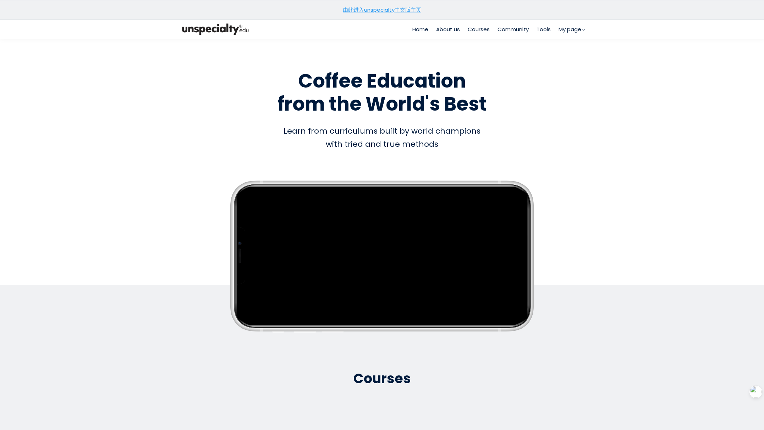
click at [376, 8] on link "由此进入unspecialty中文版主页" at bounding box center [382, 9] width 78 height 7
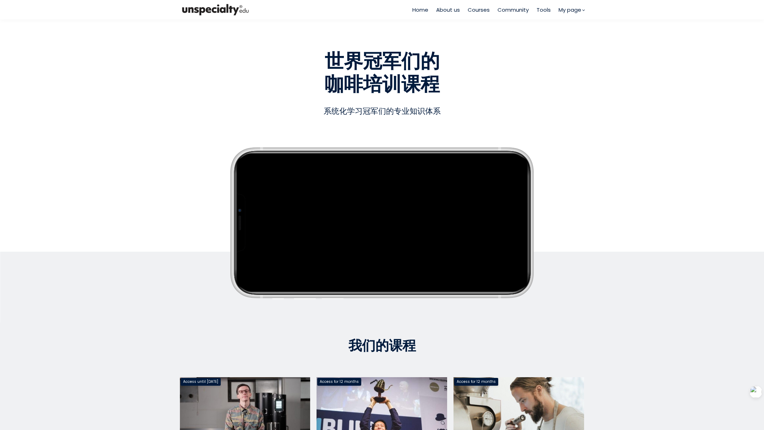
scroll to position [251, 0]
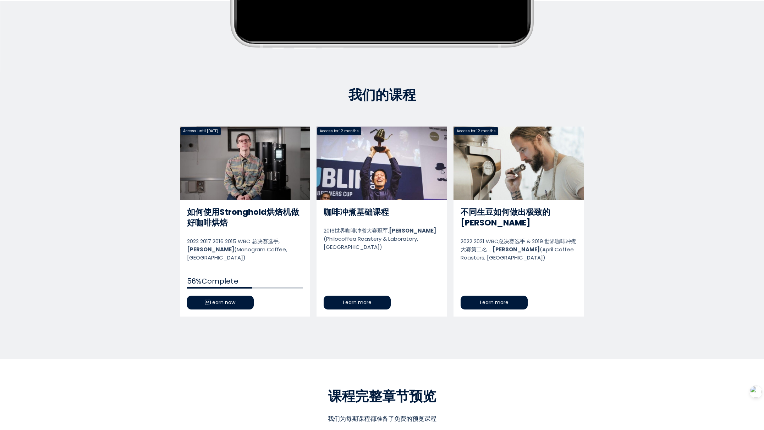
click at [206, 292] on link "如何使用Stronghold烘焙机做好咖啡烘焙" at bounding box center [245, 222] width 131 height 190
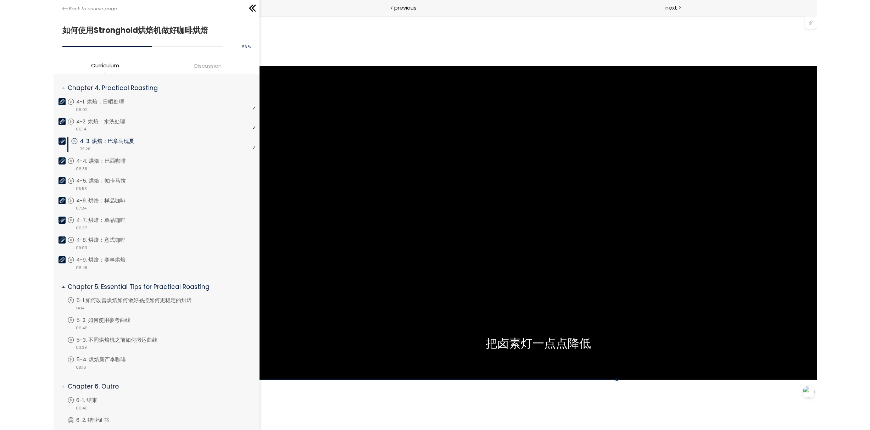
scroll to position [340, 0]
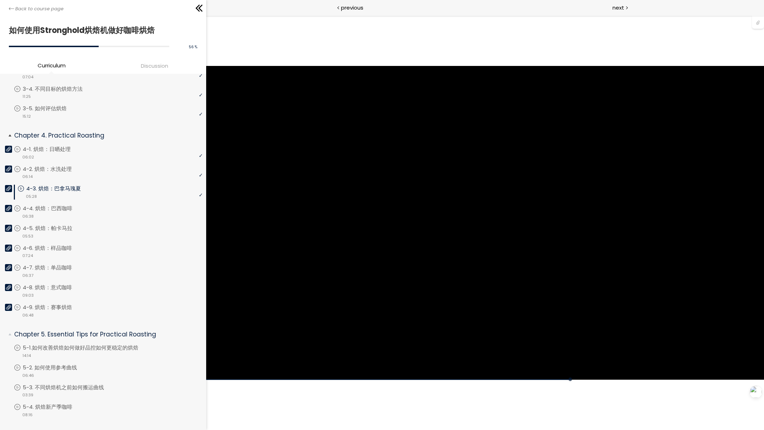
click at [73, 185] on p "4-3. 烘焙：巴拿马瑰夏" at bounding box center [60, 189] width 69 height 8
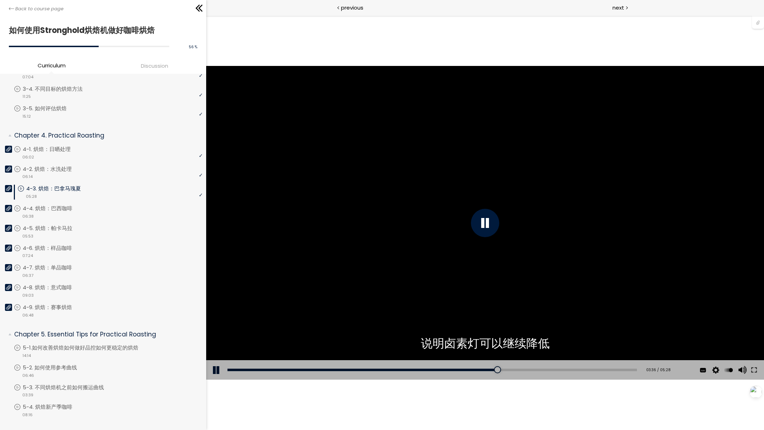
click at [336, 366] on div "Add chapter 01:38" at bounding box center [431, 370] width 409 height 20
click at [332, 370] on div "01:25" at bounding box center [431, 370] width 409 height 2
drag, startPoint x: 331, startPoint y: 367, endPoint x: 214, endPoint y: 372, distance: 117.1
click at [214, 372] on div "Add chapter 00:00 00:00 / 05:28 Subtitles 中文 (简体) English None Auto 1080p 720p …" at bounding box center [485, 370] width 558 height 20
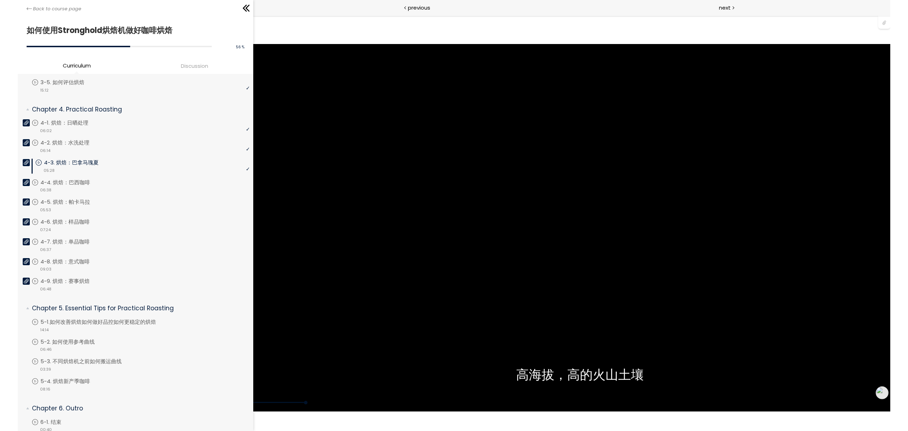
scroll to position [323, 0]
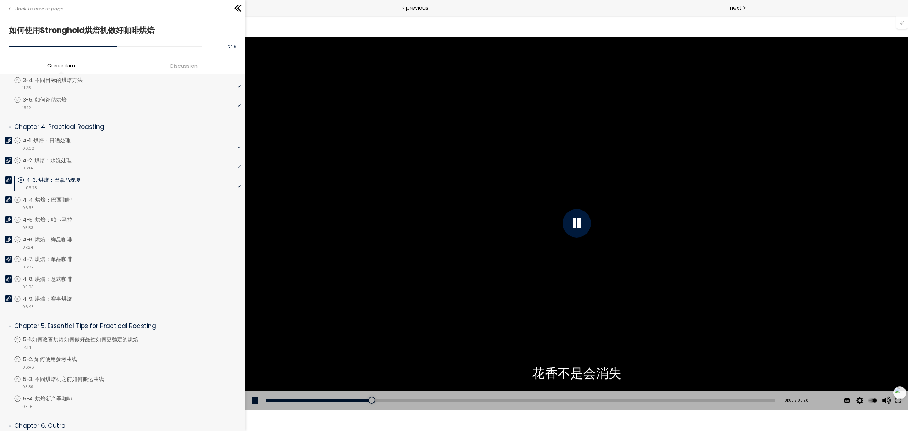
click at [498, 83] on div "您可以点击上方的 📎 下载烘焙曲线。 使用的生咖啡豆数量：600克" at bounding box center [576, 223] width 663 height 373
click at [763, 21] on div at bounding box center [902, 21] width 12 height 13
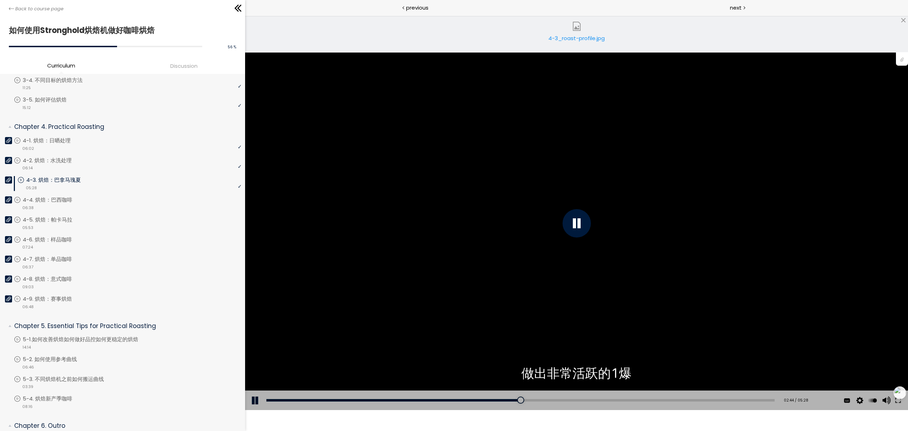
click at [576, 38] on div "4-3_roast-profile.jpg" at bounding box center [577, 41] width 60 height 14
click at [592, 40] on div "4-3_roast-profile.jpg" at bounding box center [577, 41] width 60 height 14
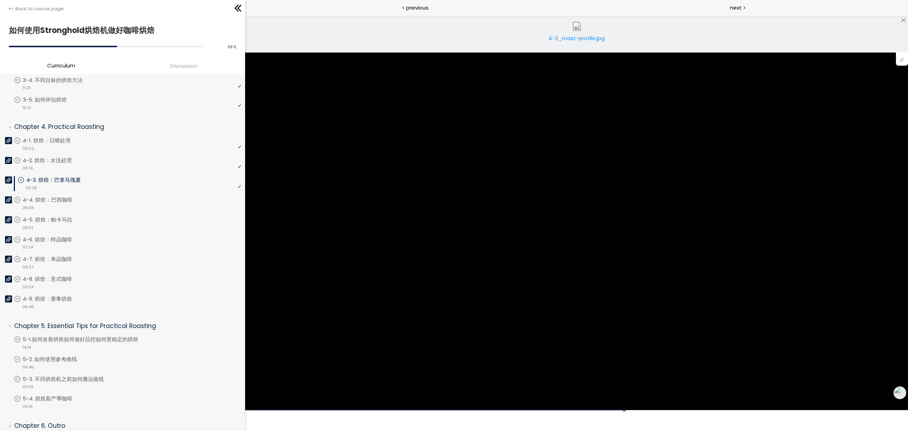
click at [564, 37] on div "4-3_roast-profile.jpg" at bounding box center [577, 41] width 60 height 14
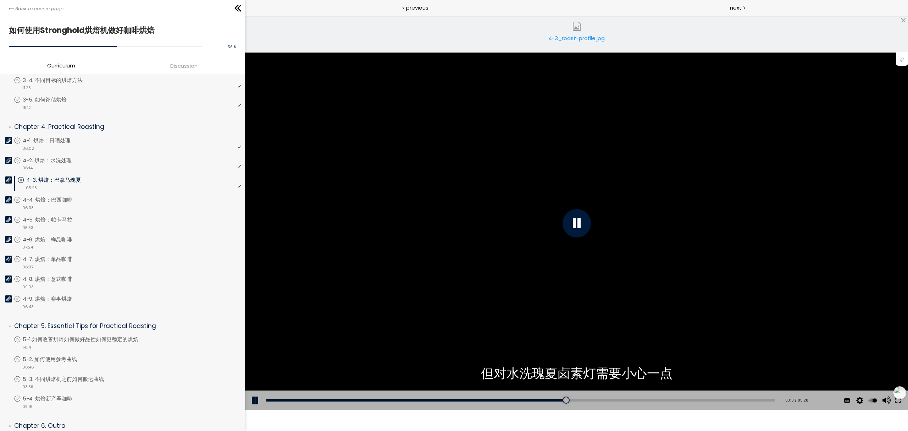
click at [564, 42] on div "4-3_roast-profile.jpg" at bounding box center [577, 41] width 60 height 14
click at [580, 42] on div "4-3_roast-profile.jpg" at bounding box center [577, 41] width 60 height 14
click at [571, 38] on div "4-3_roast-profile.jpg" at bounding box center [577, 41] width 60 height 14
click at [572, 42] on div "4-3_roast-profile.jpg" at bounding box center [577, 41] width 60 height 14
click at [696, 399] on div "04:41" at bounding box center [520, 400] width 508 height 2
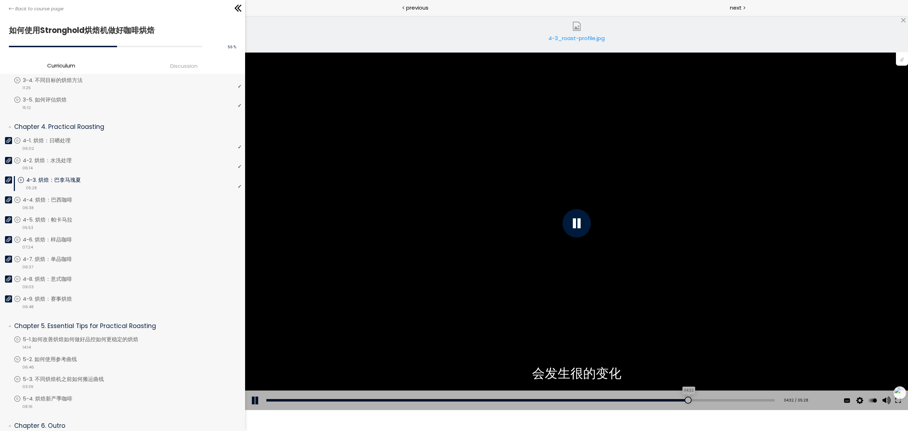
click at [682, 399] on div "04:32" at bounding box center [520, 400] width 508 height 2
click at [667, 400] on div "04:23" at bounding box center [520, 400] width 508 height 2
click at [638, 401] on div "Add chapter 04:38" at bounding box center [520, 400] width 508 height 20
click at [637, 400] on div "04:03" at bounding box center [520, 400] width 508 height 2
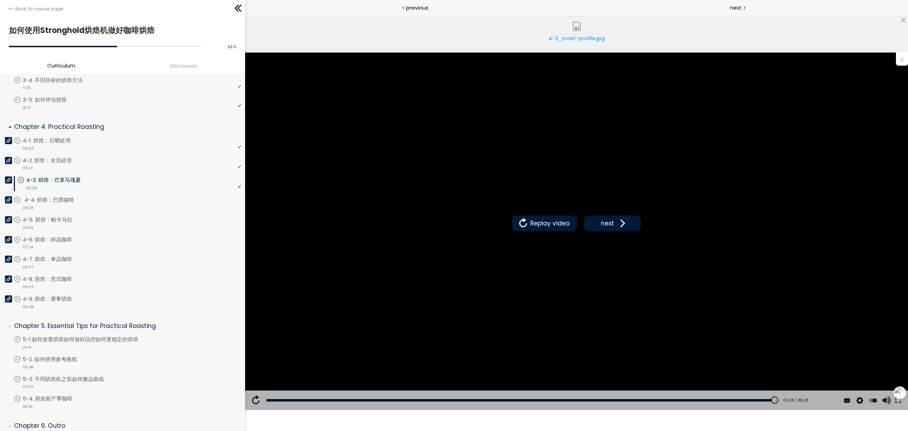
click at [76, 198] on p "4-4. 烘焙：巴西咖啡" at bounding box center [56, 200] width 64 height 8
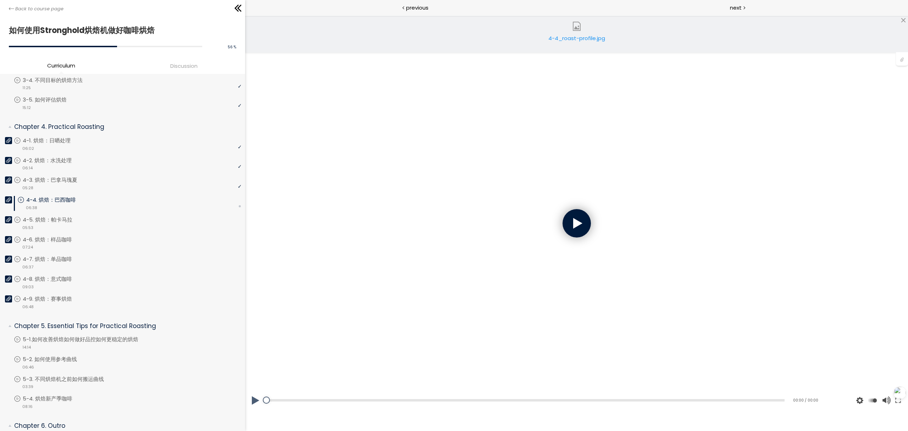
click at [578, 38] on div "4-4_roast-profile.jpg" at bounding box center [577, 41] width 60 height 14
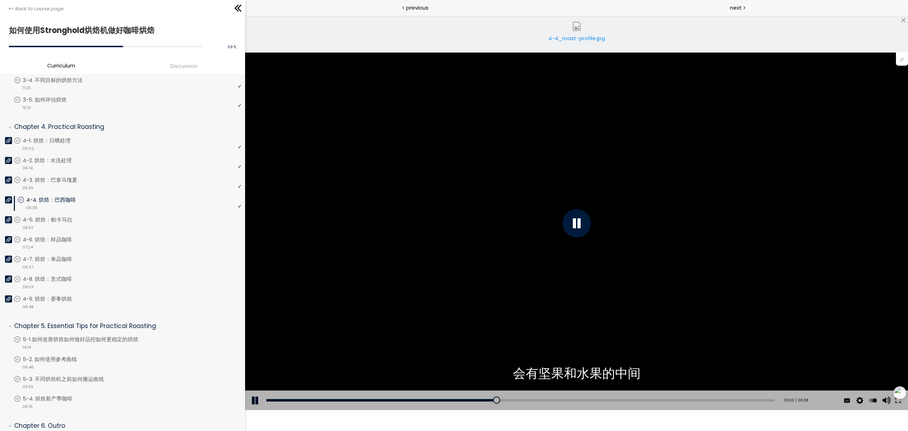
click at [509, 251] on div "使用的生咖啡豆数量：600克 您可以点击上方的 📎 下载烘焙曲线。 使用的生咖啡豆数量：600克" at bounding box center [576, 223] width 663 height 373
click at [73, 211] on li "You have to complete unit (4-4. 烘焙：巴西咖啡) in order to continue. 4-4. 烘焙：巴西咖啡 vid…" at bounding box center [128, 206] width 228 height 20
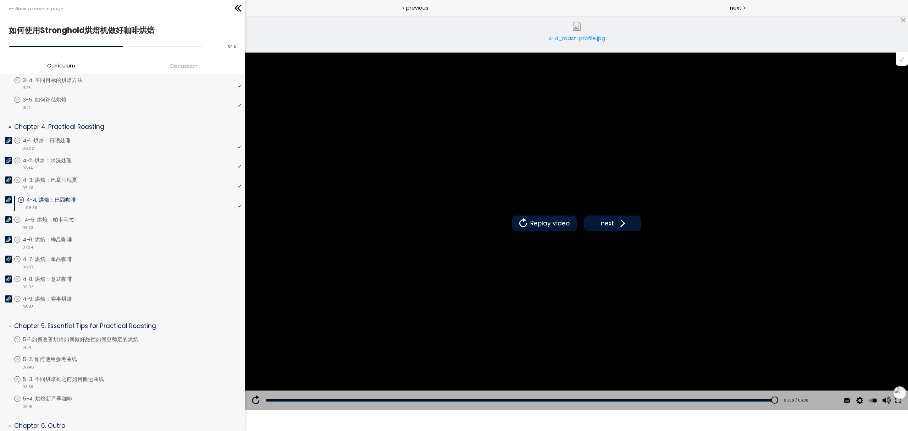
click at [66, 216] on p "4-5. 烘焙：帕卡马拉" at bounding box center [56, 220] width 64 height 8
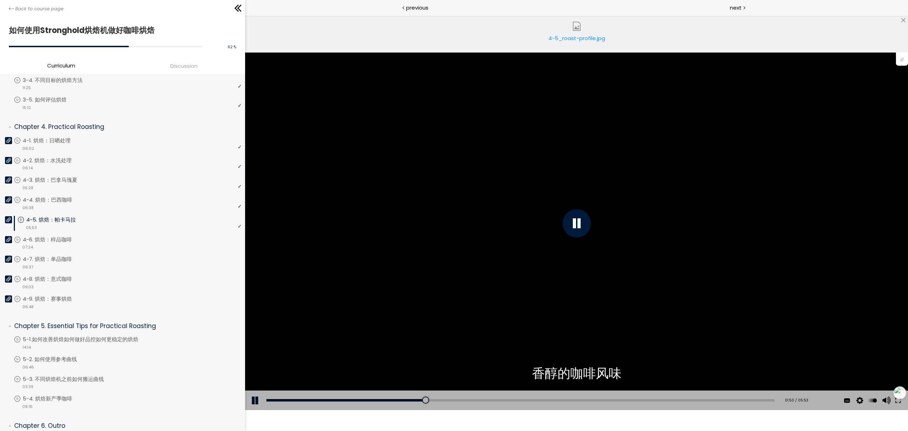
click at [586, 37] on div "4-5_roast-profile.jpg" at bounding box center [577, 41] width 60 height 14
click at [568, 40] on div "4-5_roast-profile.jpg" at bounding box center [577, 41] width 60 height 14
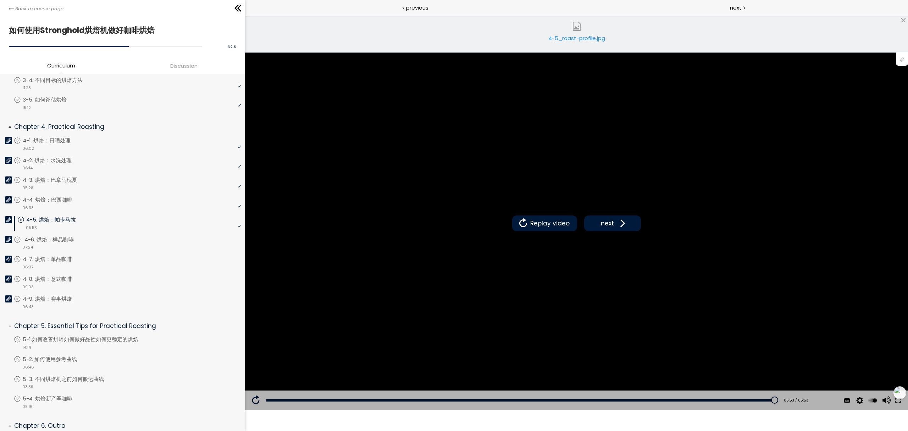
click at [62, 235] on p "4-6. 烘焙：样品咖啡" at bounding box center [55, 239] width 63 height 8
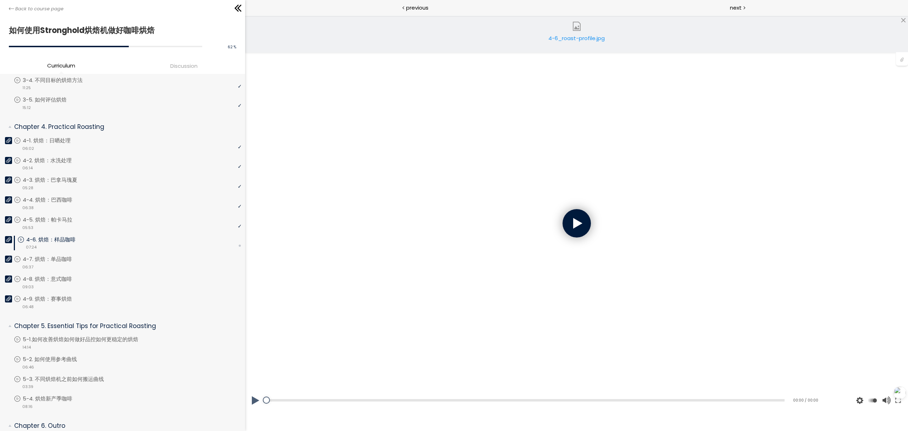
click at [576, 223] on div at bounding box center [576, 223] width 28 height 28
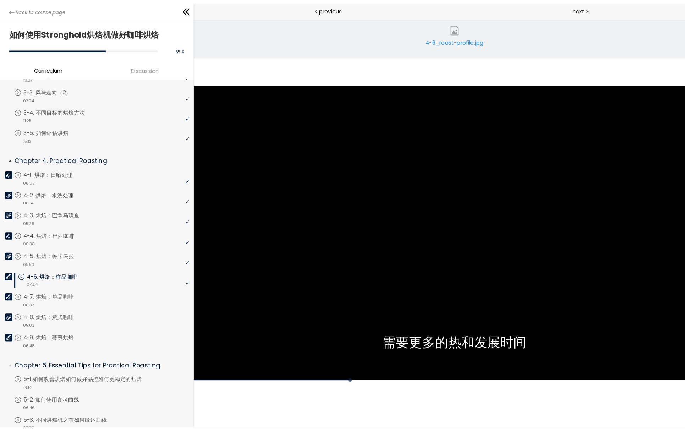
scroll to position [349, 0]
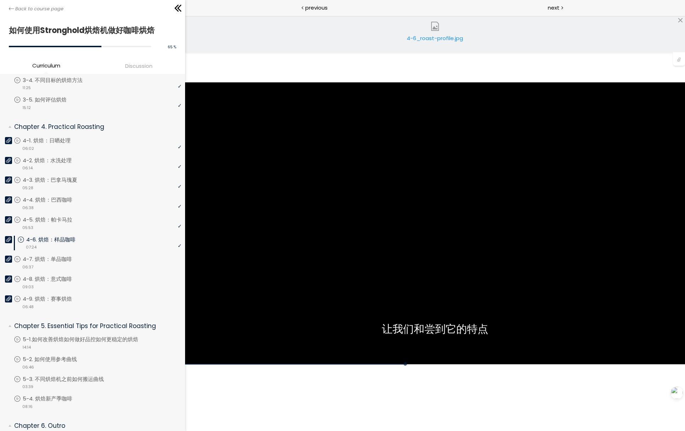
click at [354, 36] on div "4-6_roast-profile.jpg" at bounding box center [435, 34] width 500 height 37
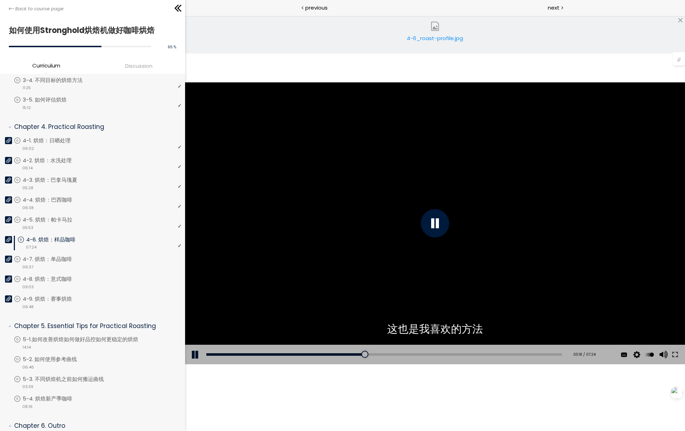
click at [422, 42] on div "4-6_roast-profile.jpg" at bounding box center [435, 41] width 60 height 14
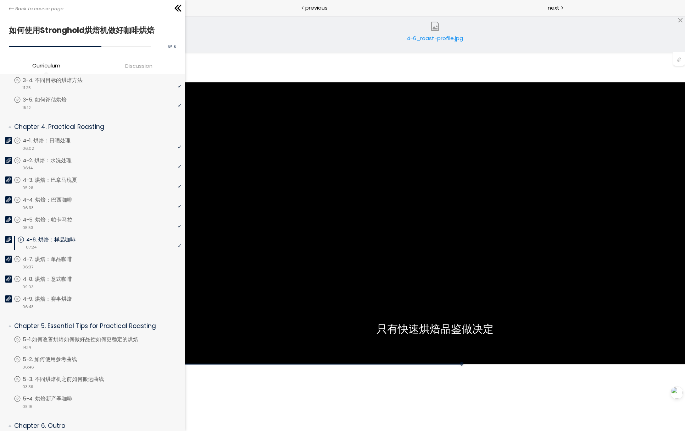
click at [386, 393] on div "点击播放声音 @keyframes VOLUME_SMALL_WAVE_FLASH { 0% { opacity: 0; } 33% { opacity: 1…" at bounding box center [435, 223] width 500 height 415
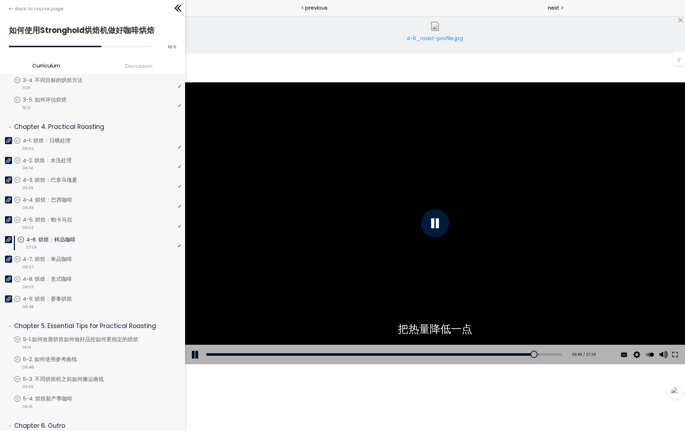
click at [311, 399] on div "点击播放声音 @keyframes VOLUME_SMALL_WAVE_FLASH { 0% { opacity: 0; } 33% { opacity: 1…" at bounding box center [435, 223] width 500 height 415
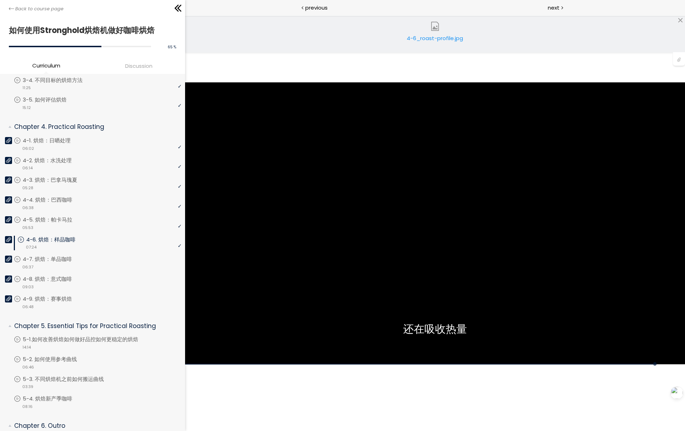
click at [315, 399] on div "点击播放声音 @keyframes VOLUME_SMALL_WAVE_FLASH { 0% { opacity: 0; } 33% { opacity: 1…" at bounding box center [435, 223] width 500 height 415
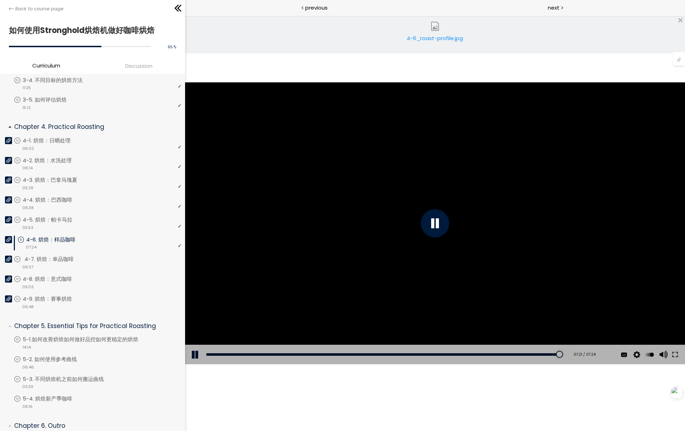
click at [70, 258] on p "4-7. 烘焙：单品咖啡" at bounding box center [55, 259] width 63 height 8
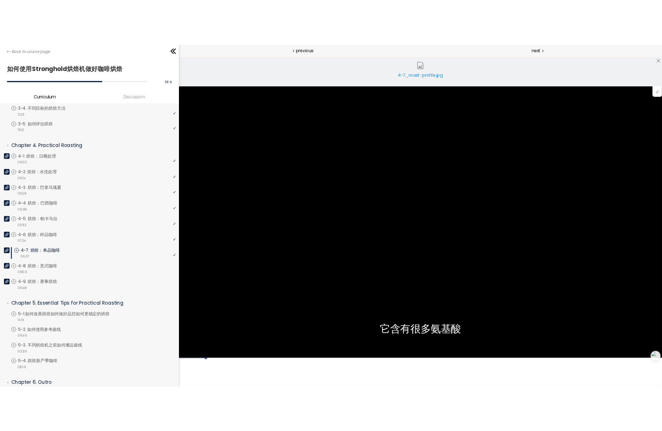
scroll to position [332, 0]
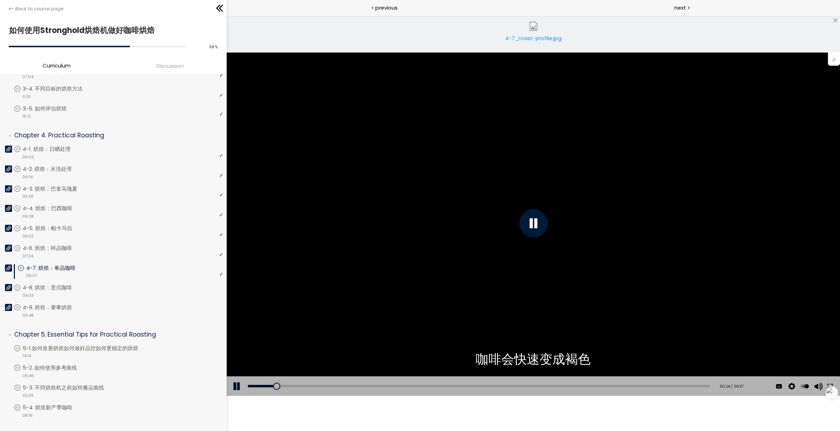
click at [514, 41] on div "4-7_roast-profile.jpg" at bounding box center [533, 41] width 60 height 14
click at [540, 37] on div "4-7_roast-profile.jpg" at bounding box center [533, 41] width 60 height 14
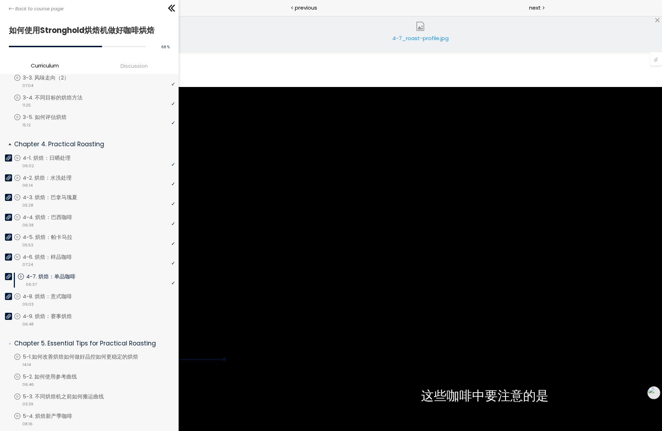
scroll to position [349, 0]
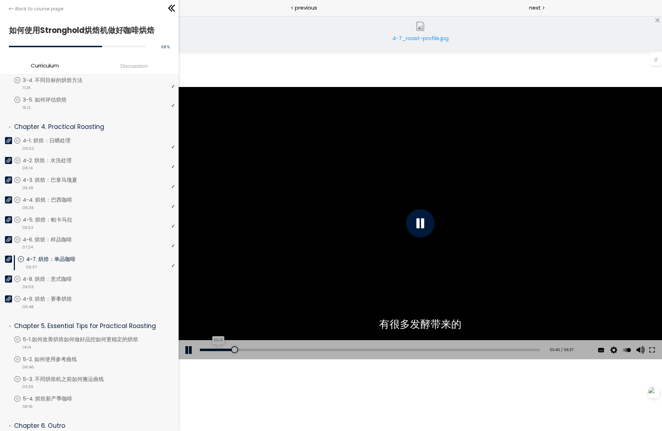
click at [218, 350] on div "00:21" at bounding box center [370, 349] width 340 height 2
click at [300, 65] on div "The video is loading... 点击播放声音 @keyframes VOLUME_SMALL_WAVE_FLASH { 0% { opacit…" at bounding box center [421, 223] width 484 height 415
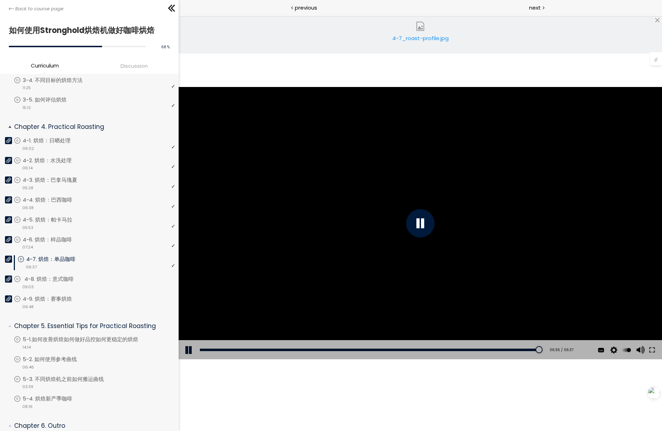
click at [66, 275] on p "4-8. 烘焙：意式咖啡" at bounding box center [55, 279] width 63 height 8
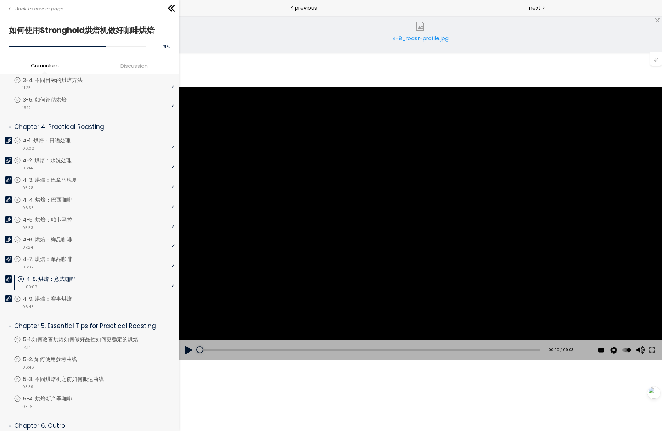
click at [411, 35] on div "4-8_roast-profile.jpg" at bounding box center [420, 41] width 60 height 14
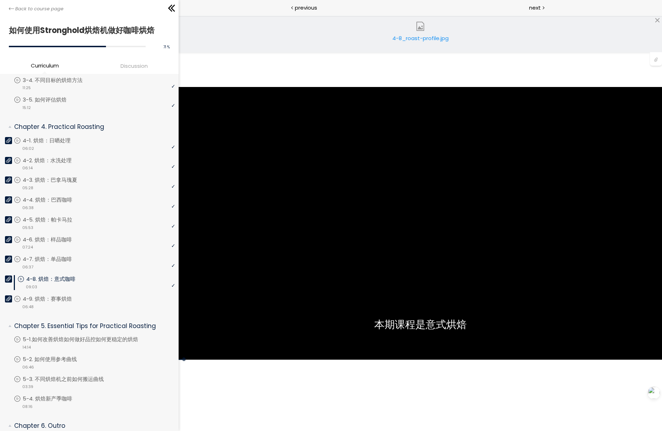
click at [406, 37] on div "4-8_roast-profile.jpg" at bounding box center [420, 41] width 60 height 14
click at [422, 35] on div "4-8_roast-profile.jpg" at bounding box center [420, 41] width 60 height 14
click at [278, 69] on div "The video is loading... 点击播放声音 @keyframes VOLUME_SMALL_WAVE_FLASH { 0% { opacit…" at bounding box center [421, 223] width 484 height 415
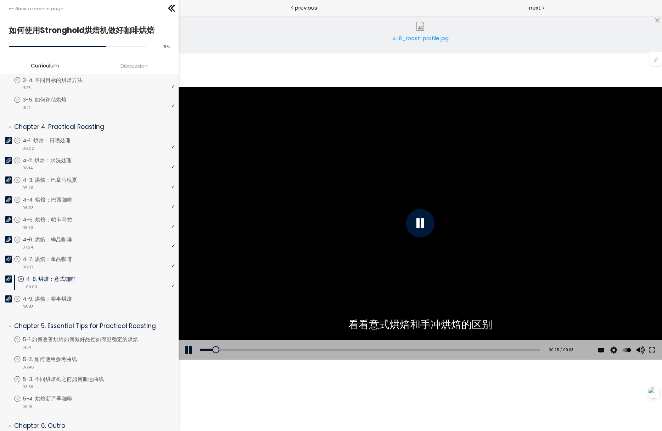
click at [386, 133] on div "使用的生咖啡豆数量：600克 您可以点击上方的 📎 下载烘焙曲线。 使用的生咖啡豆数量：600克" at bounding box center [421, 223] width 484 height 272
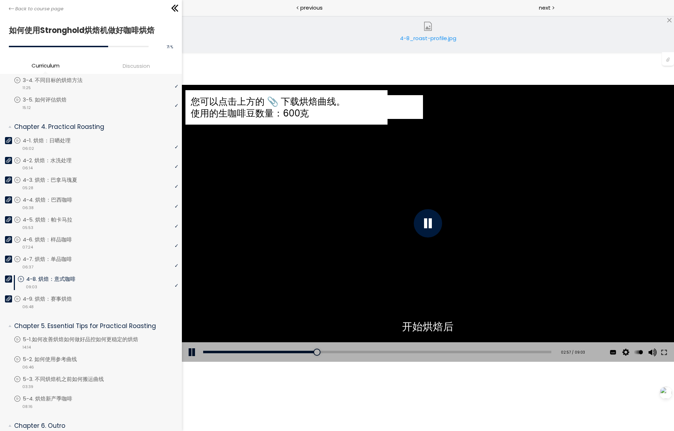
click at [427, 35] on div "4-8_roast-profile.jpg" at bounding box center [428, 41] width 60 height 14
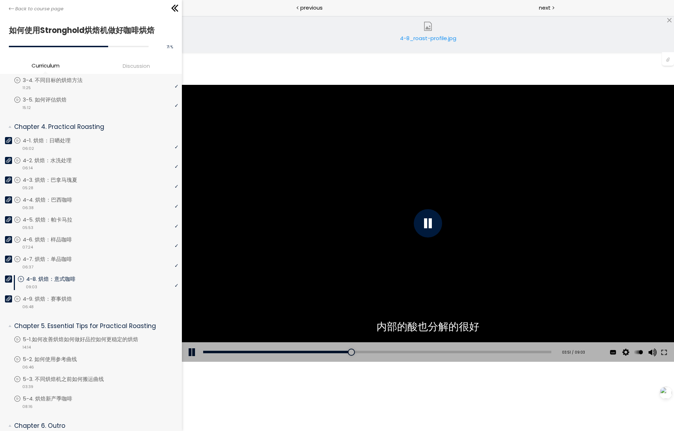
click at [328, 354] on div "Add chapter 03:19" at bounding box center [377, 352] width 348 height 20
click at [328, 352] on div "03:19" at bounding box center [377, 351] width 348 height 2
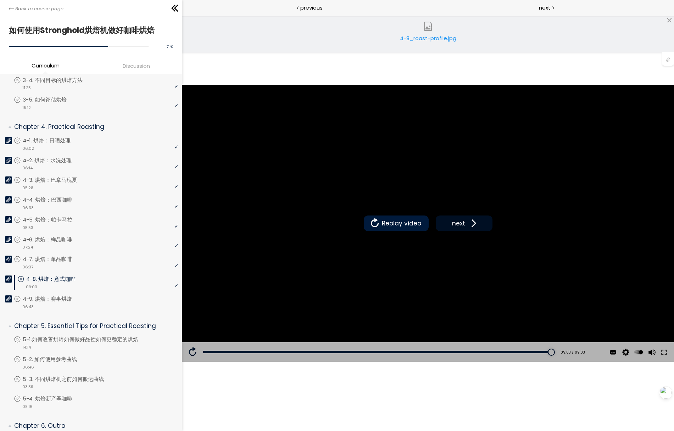
click at [446, 223] on button "next" at bounding box center [464, 223] width 57 height 16
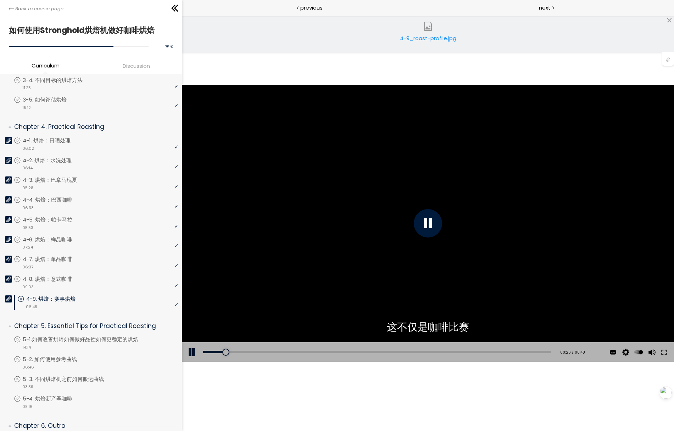
click at [417, 41] on div "4-9_roast-profile.jpg" at bounding box center [428, 41] width 60 height 14
click at [326, 62] on div "点击播放声音 @keyframes VOLUME_SMALL_WAVE_FLASH { 0% { opacity: 0; } 33% { opacity: 1…" at bounding box center [428, 223] width 492 height 415
click at [243, 55] on div "点击播放声音 @keyframes VOLUME_SMALL_WAVE_FLASH { 0% { opacity: 0; } 33% { opacity: 1…" at bounding box center [428, 223] width 492 height 415
click at [207, 353] on div "Add chapter 00:04" at bounding box center [377, 352] width 348 height 20
click at [210, 352] on div "00:08" at bounding box center [377, 351] width 348 height 2
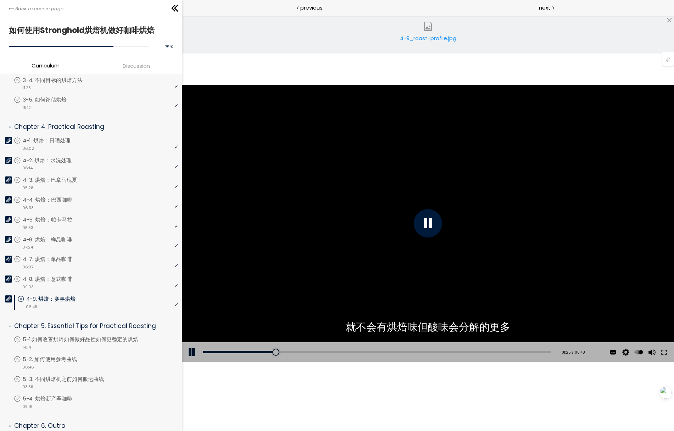
click at [388, 68] on div "点击播放声音 @keyframes VOLUME_SMALL_WAVE_FLASH { 0% { opacity: 0; } 33% { opacity: 1…" at bounding box center [428, 223] width 492 height 415
click at [442, 175] on div "使用的生咖啡豆数量：600克 您可以点击上方的 📎 下载烘焙曲线。 使用的生咖啡豆数量：600克" at bounding box center [428, 223] width 492 height 277
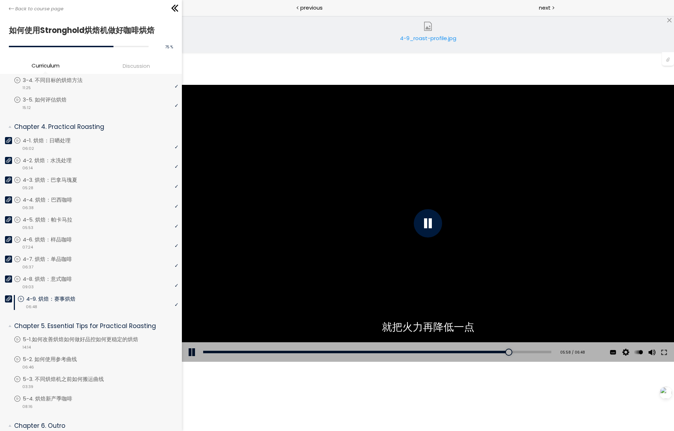
click at [264, 375] on div "点击播放声音 @keyframes VOLUME_SMALL_WAVE_FLASH { 0% { opacity: 0; } 33% { opacity: 1…" at bounding box center [428, 223] width 492 height 415
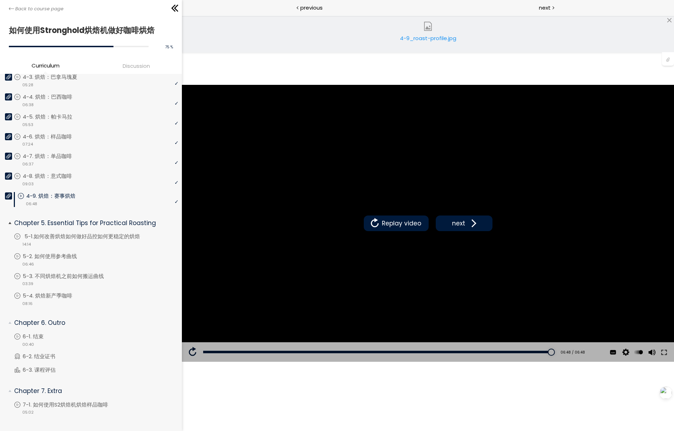
scroll to position [457, 0]
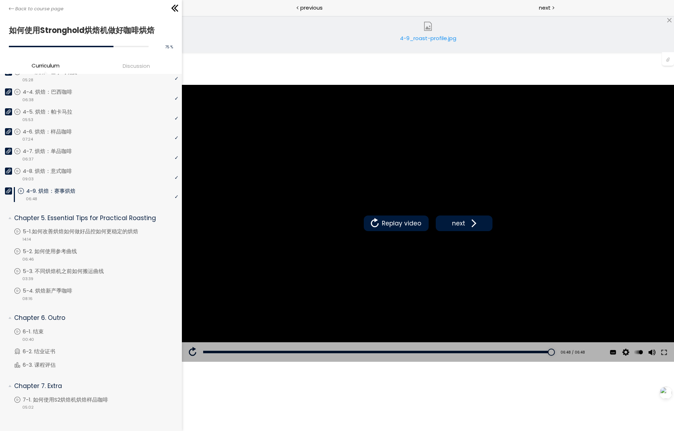
click at [425, 39] on div "4-9_roast-profile.jpg" at bounding box center [428, 41] width 60 height 14
click at [467, 223] on span at bounding box center [472, 223] width 11 height 11
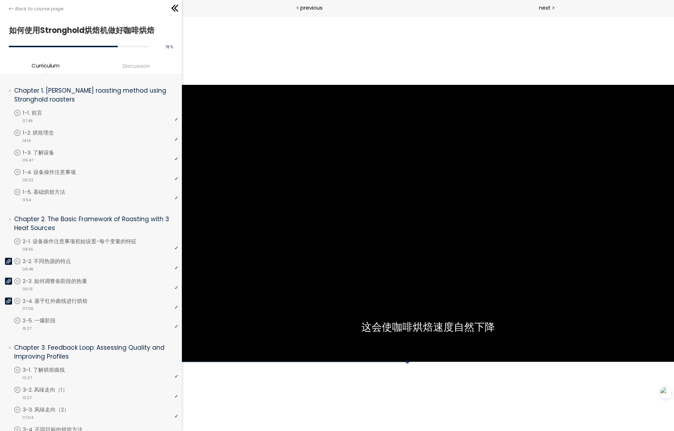
scroll to position [457, 0]
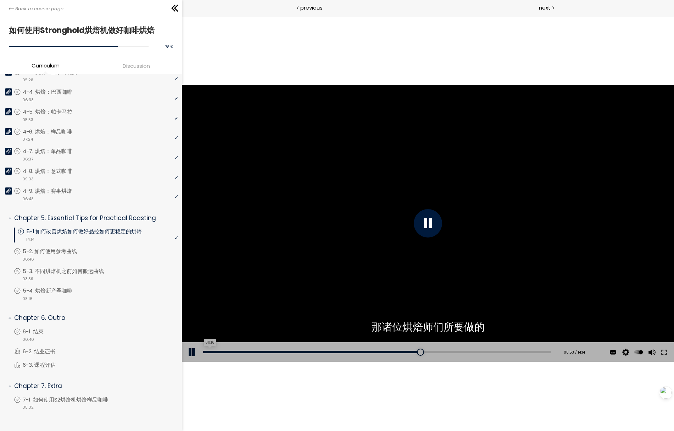
click at [210, 353] on div "00:16" at bounding box center [377, 351] width 348 height 2
click at [340, 386] on div "The video is loading... 点击播放声音 @keyframes VOLUME_SMALL_WAVE_FLASH { 0% { opacit…" at bounding box center [428, 223] width 492 height 415
click at [340, 59] on div "The video is loading... 点击播放声音 @keyframes VOLUME_SMALL_WAVE_FLASH { 0% { opacit…" at bounding box center [428, 223] width 492 height 415
click at [327, 150] on div at bounding box center [428, 223] width 492 height 277
click at [56, 247] on p "5-2. 如何使用参考曲线" at bounding box center [58, 251] width 68 height 8
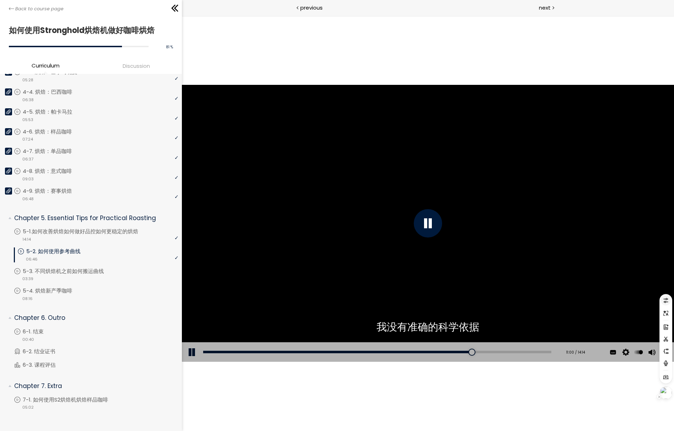
click at [667, 300] on icon at bounding box center [666, 300] width 6 height 6
click at [665, 313] on icon at bounding box center [666, 313] width 6 height 6
click at [667, 328] on icon at bounding box center [666, 327] width 6 height 6
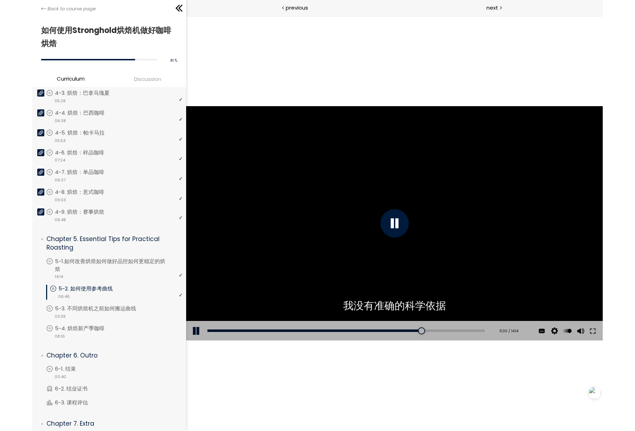
scroll to position [465, 0]
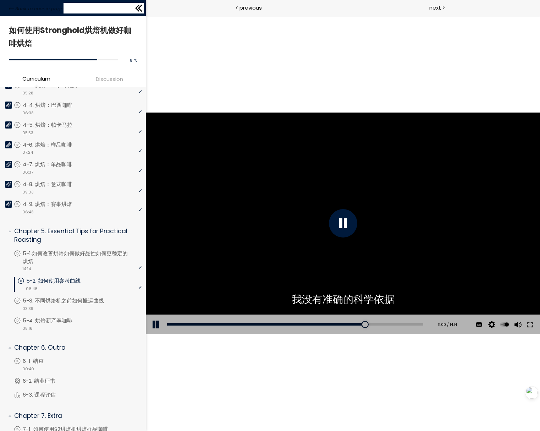
click at [135, 11] on icon at bounding box center [138, 8] width 11 height 11
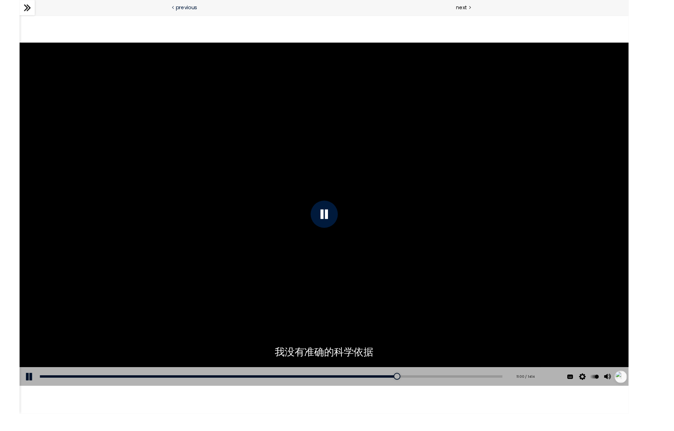
scroll to position [453, 0]
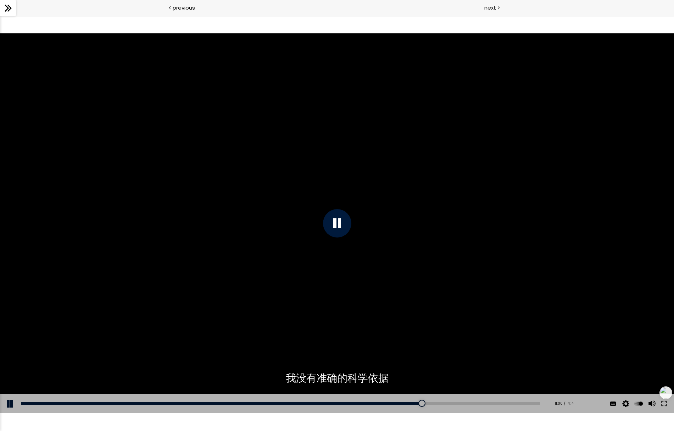
click at [11, 12] on icon at bounding box center [8, 8] width 11 height 11
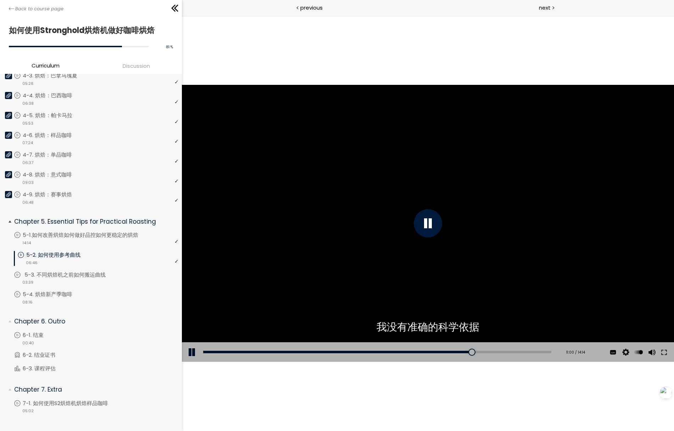
click at [78, 271] on p "5-3. 不同烘焙机之前如何搬运曲线" at bounding box center [71, 275] width 95 height 8
click at [71, 293] on li "You have to complete unit (5-4. 烘焙新产季咖啡) in order to continue. 5-4. 烘焙新产季咖啡 vid…" at bounding box center [96, 297] width 165 height 15
click at [85, 282] on li "You have to complete unit (5-3. 不同烘焙机之前如何搬运曲线) in order to continue. 5-3. 不同烘焙机…" at bounding box center [96, 281] width 165 height 20
click at [71, 290] on p "5-4. 烘焙新产季咖啡" at bounding box center [56, 294] width 64 height 8
click at [50, 331] on p "6-1. 结束" at bounding box center [41, 335] width 35 height 8
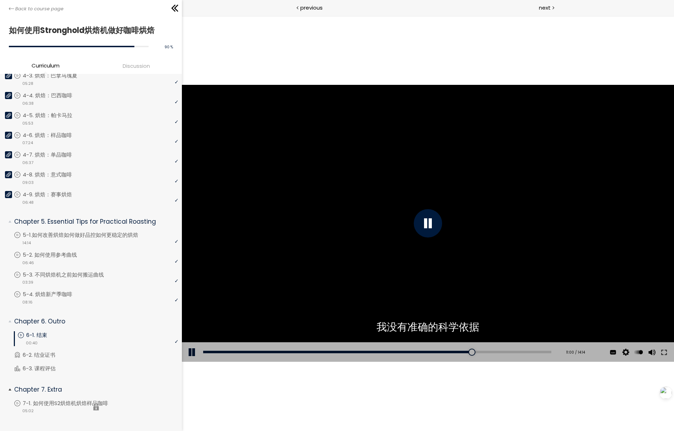
click at [73, 401] on li "You have to complete unit (7-1. 如何使用S2烘焙机烘焙样品咖啡) in order to continue. 7-1. 如何使…" at bounding box center [96, 406] width 165 height 15
click at [55, 364] on p "6-3. 课程评估" at bounding box center [47, 368] width 47 height 8
click at [70, 399] on li "You have to complete unit (7-1. 如何使用S2烘焙机烘焙样品咖啡) in order to continue. 7-1. 如何使…" at bounding box center [96, 406] width 165 height 15
click at [72, 406] on li "You have to complete unit (7-1. 如何使用S2烘焙机烘焙样品咖啡) in order to continue. 7-1. 如何使…" at bounding box center [96, 406] width 165 height 15
click at [69, 399] on li "You have to complete unit (7-1. 如何使用S2烘焙机烘焙样品咖啡) in order to continue. 7-1. 如何使…" at bounding box center [96, 406] width 165 height 15
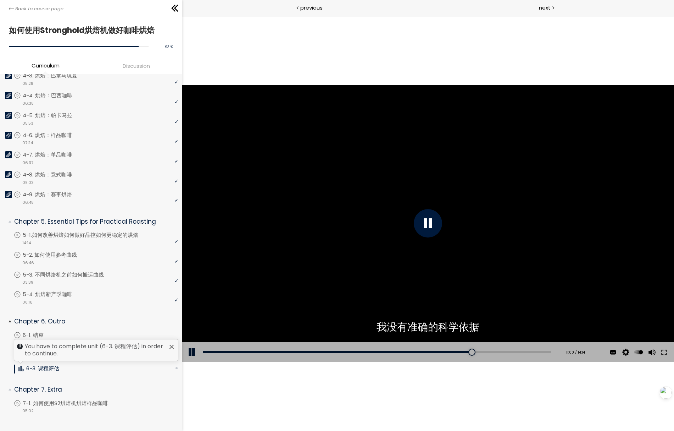
click at [171, 344] on div at bounding box center [172, 347] width 6 height 6
click at [144, 372] on div "Course evaluation (short)" at bounding box center [97, 372] width 161 height 1
click at [86, 399] on p "7-1. 如何使用S2烘焙机烘焙样品咖啡" at bounding box center [74, 403] width 100 height 8
